Goal: Information Seeking & Learning: Check status

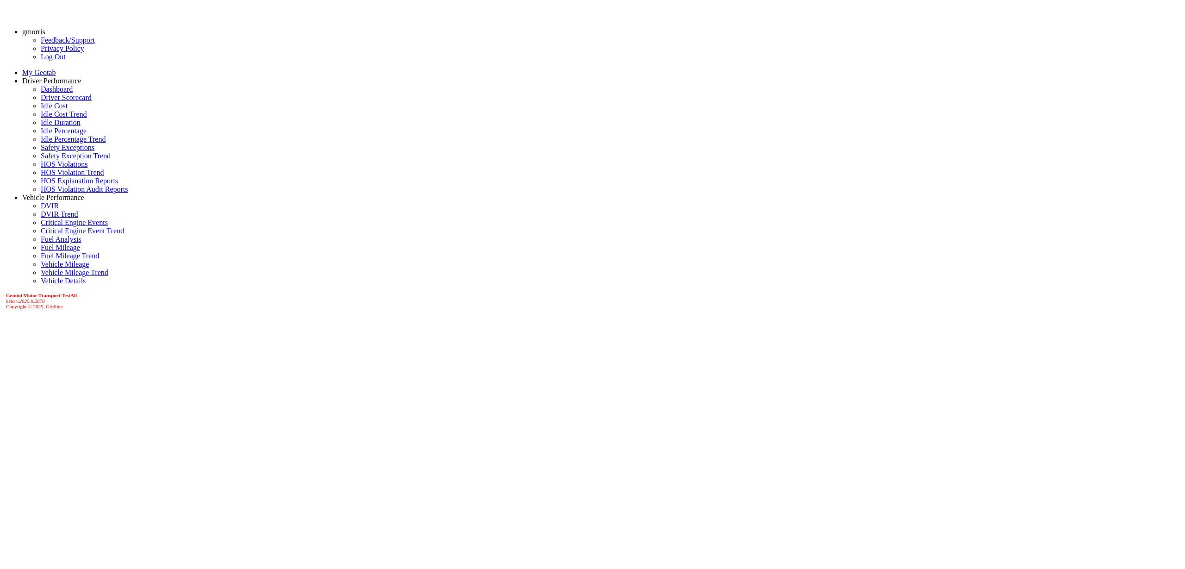
click at [41, 101] on link "Driver Scorecard" at bounding box center [66, 98] width 51 height 8
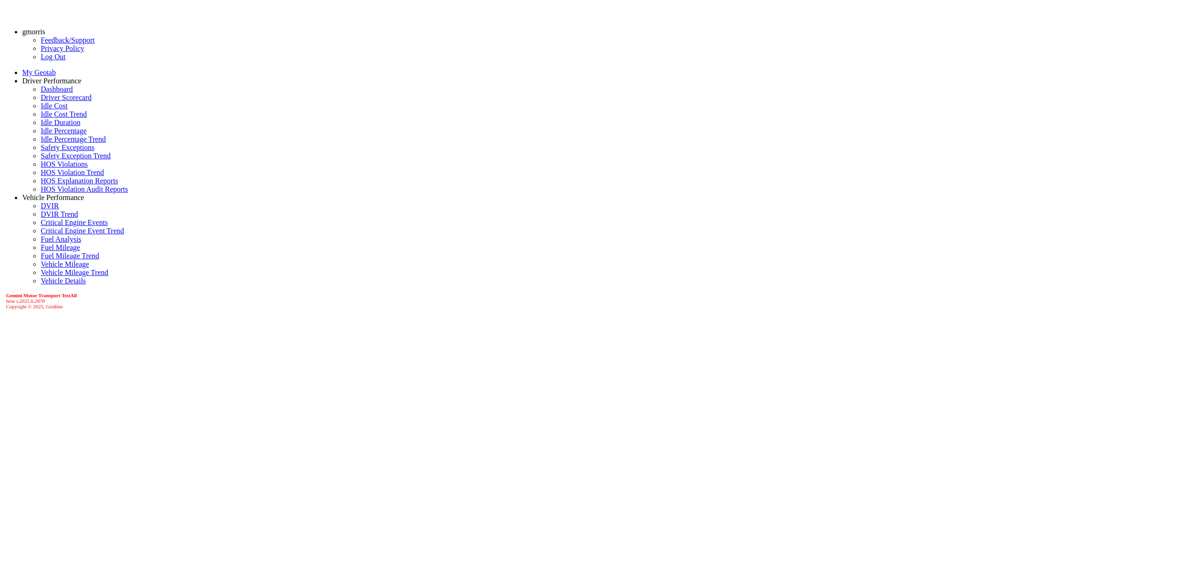
drag, startPoint x: 1079, startPoint y: 35, endPoint x: 1106, endPoint y: 29, distance: 28.3
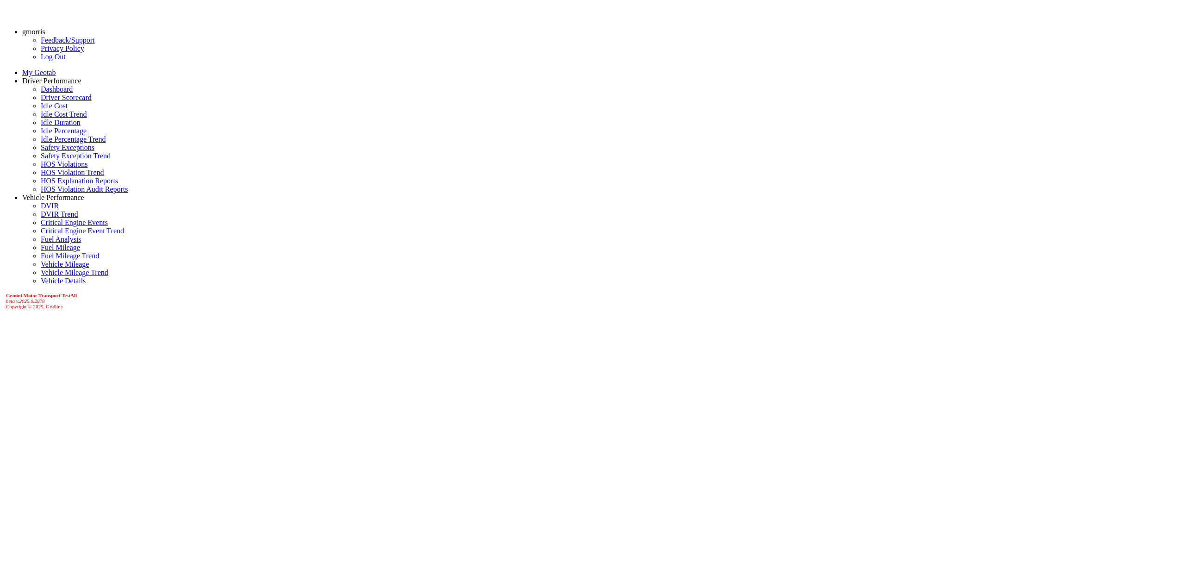
click at [41, 93] on link "Dashboard" at bounding box center [57, 89] width 32 height 8
click at [41, 101] on link "Driver Scorecard" at bounding box center [66, 98] width 51 height 8
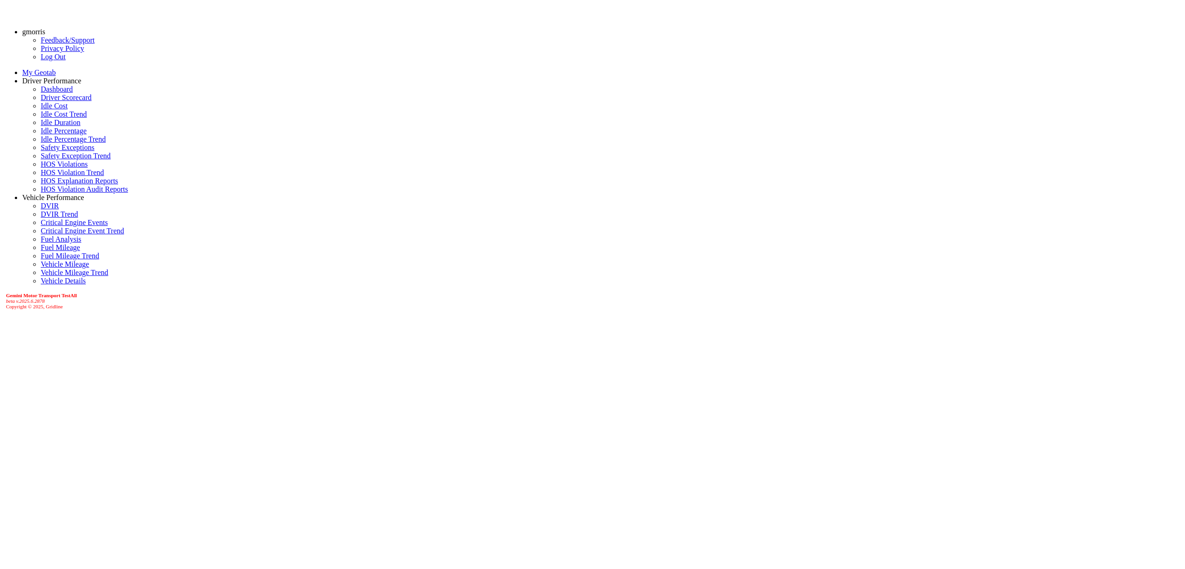
drag, startPoint x: 137, startPoint y: 35, endPoint x: 142, endPoint y: 44, distance: 10.4
